Goal: Use online tool/utility

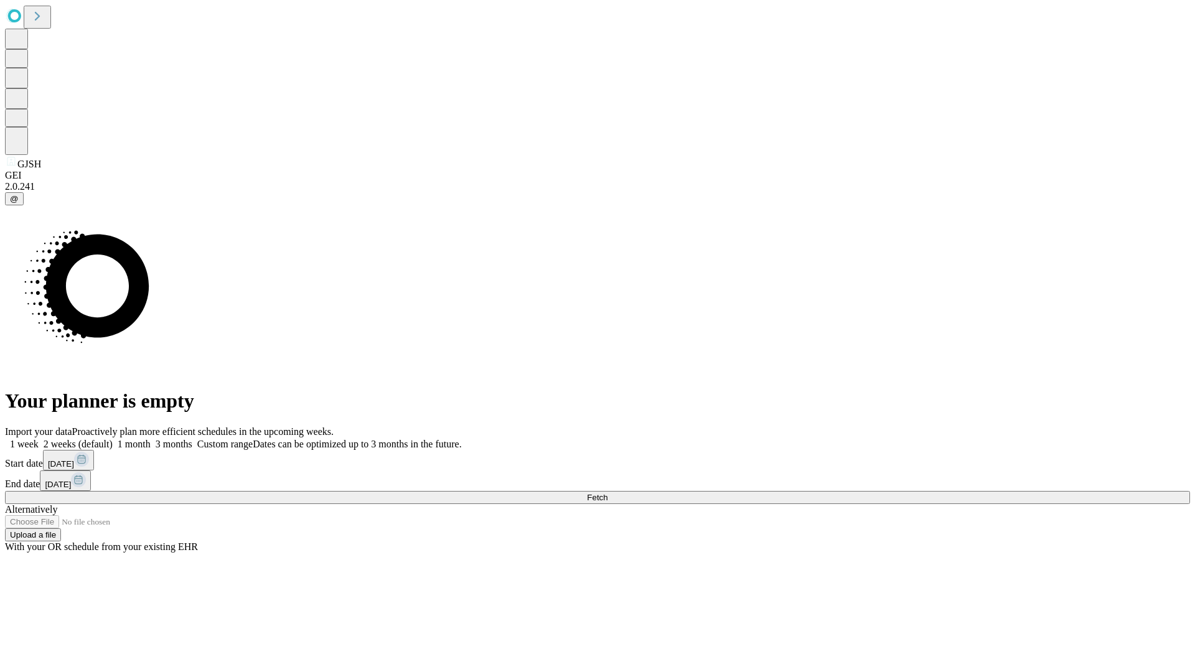
click at [607, 493] on span "Fetch" at bounding box center [597, 497] width 21 height 9
